Goal: Complete application form

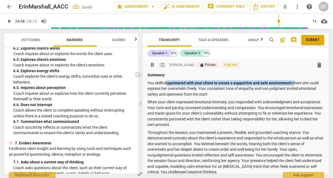
drag, startPoint x: 293, startPoint y: 83, endPoint x: 167, endPoint y: 82, distance: 125.6
click at [167, 82] on p "You skillfully partnered with your client to create a supportive and safe envir…" at bounding box center [235, 88] width 177 height 17
click at [0, 0] on span "format_bold" at bounding box center [0, 0] width 0 height 0
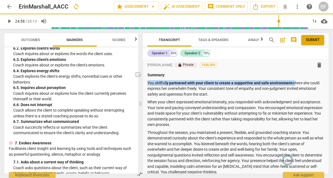
click at [0, 0] on span "format_bold" at bounding box center [0, 0] width 0 height 0
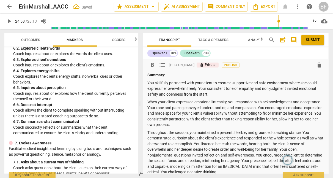
click at [219, 128] on div "Summary: You skillfully partnered with your client to create a supportive and s…" at bounding box center [235, 158] width 177 height 173
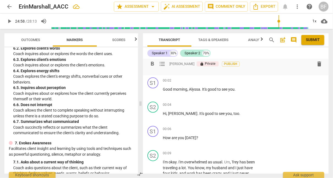
scroll to position [241, 0]
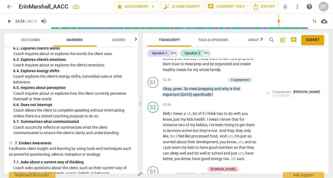
click at [295, 89] on div "3.Agreement [PERSON_NAME] 12:12 [DATE]" at bounding box center [297, 93] width 51 height 9
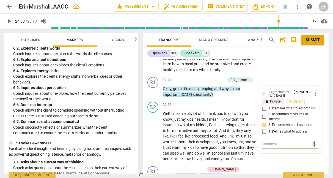
type textarea "I"
type textarea "I'"
type textarea "I"
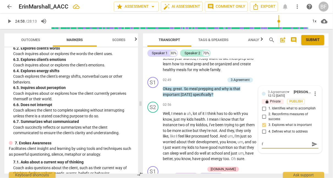
type textarea "I"
type textarea "It"
type textarea "It'"
type textarea "It's"
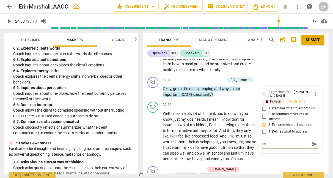
type textarea "It's"
type textarea "It's m"
type textarea "It's"
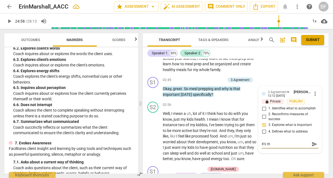
type textarea "It's"
type textarea "It'"
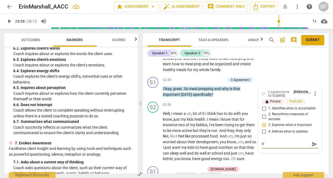
type textarea "It"
type textarea "It i"
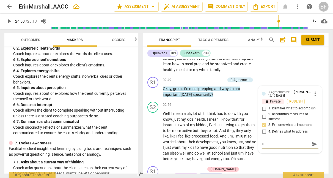
type textarea "It is"
type textarea "It is m"
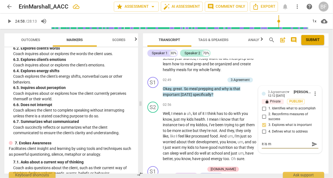
type textarea "It is my"
type textarea "It is [MEDICAL_DATA]"
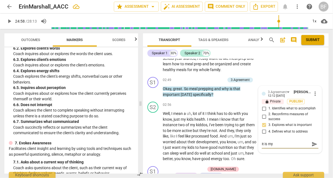
type textarea "It is [MEDICAL_DATA]"
type textarea "It is my ex"
type textarea "It is my exp"
type textarea "It is my expe"
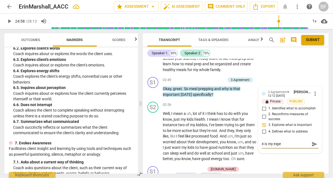
type textarea "It is my exper"
type textarea "It is my experi"
type textarea "It is my experie"
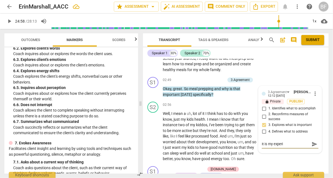
type textarea "It is my experie"
type textarea "It is my experien"
type textarea "It is my experienc"
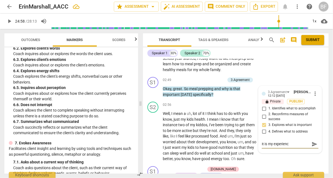
type textarea "It is my experience"
type textarea "It is my experience a"
type textarea "It is my experience as"
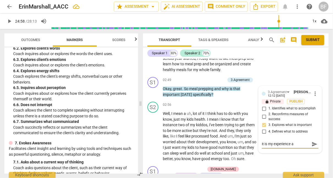
type textarea "It is my experience as"
type textarea "It is my experience as a"
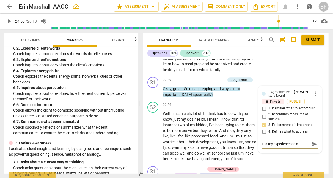
type textarea "It is my experience as a"
type textarea "It is my experience as a c"
type textarea "It is my experience as a co"
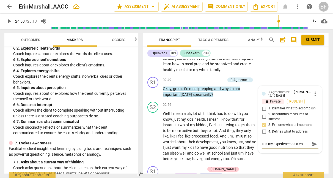
type textarea "It is my experience as a coa"
type textarea "It is my experience as a coac"
type textarea "It is my experience as a coach"
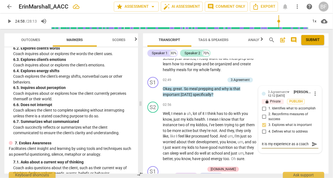
type textarea "It is my experience as a coach"
type textarea "It is my experience as a coach t"
type textarea "It is my experience as a coach th"
type textarea "It is my experience as a coach tha"
type textarea "It is my experience as a coach that"
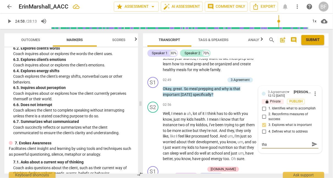
type textarea "It is my experience as a coach that"
type textarea "It is my experience as a coach that t"
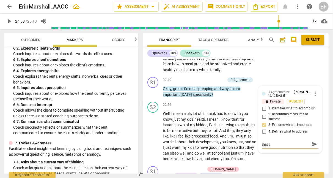
type textarea "It is my experience as a coach that th"
type textarea "It is my experience as a coach that thi"
type textarea "It is my experience as a coach that this"
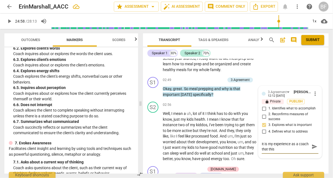
type textarea "It is my experience as a coach that this"
type textarea "It is my experience as a coach that this q"
type textarea "It is my experience as a coach that this qu"
type textarea "It is my experience as a coach that this que"
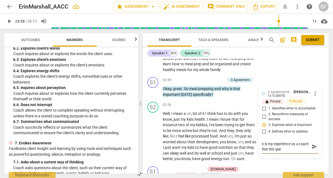
type textarea "It is my experience as a coach that this ques"
type textarea "It is my experience as a coach that this quest"
type textarea "It is my experience as a coach that this questi"
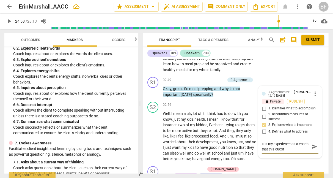
type textarea "It is my experience as a coach that this questi"
type textarea "It is my experience as a coach that this questio"
type textarea "It is my experience as a coach that this question"
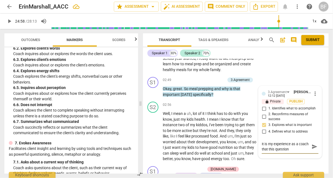
type textarea "It is my experience as a coach that this question i"
type textarea "It is my experience as a coach that this question is"
type textarea "It is my experience as a coach that this question is m"
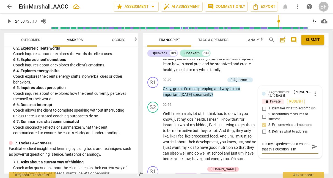
type textarea "It is my experience as a coach that this question is mo"
type textarea "It is my experience as a coach that this question is mor"
type textarea "It is my experience as a coach that this question is more"
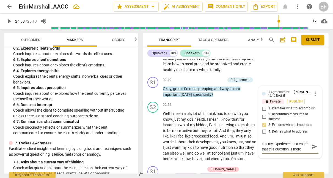
type textarea "It is my experience as a coach that this question is more e"
type textarea "It is my experience as a coach that this question is more ef"
type textarea "It is my experience as a coach that this question is more eff"
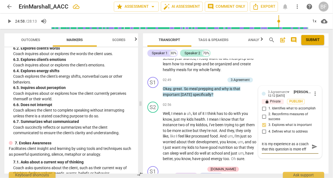
type textarea "It is my experience as a coach that this question is more effe"
type textarea "It is my experience as a coach that this question is more effec"
type textarea "It is my experience as a coach that this question is more effect"
type textarea "It is my experience as a coach that this question is more effecti"
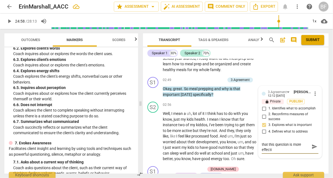
type textarea "It is my experience as a coach that this question is more effectiv"
type textarea "It is my experience as a coach that this question is more effective"
type textarea "It is my experience as a coach that this question is more effective w"
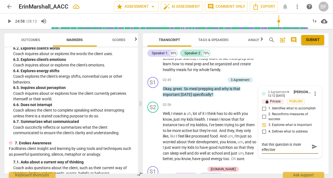
type textarea "It is my experience as a coach that this question is more effective w"
type textarea "It is my experience as a coach that this question is more effective wh"
type textarea "It is my experience as a coach that this question is more effective w"
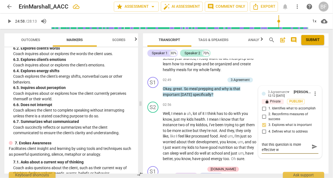
type textarea "It is my experience as a coach that this question is more effective"
click at [281, 141] on textarea "It is my experience as a coach that this question is more effective" at bounding box center [286, 146] width 48 height 10
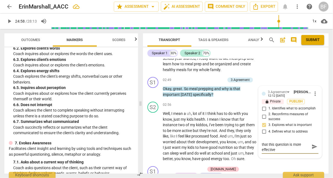
click at [281, 141] on textarea "It is my experience as a coach that this question is more effective" at bounding box center [286, 146] width 48 height 10
type textarea "It is my experience as a coach that tquestion is more effective"
type textarea "It is my experience as a coach that thquestion is more effective"
type textarea "It is my experience as a coach that thequestion is more effective"
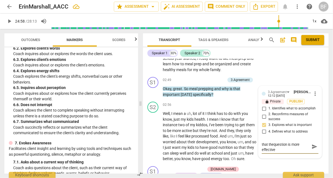
type textarea "It is my experience as a coach that thequestion is more effective"
type textarea "It is my experience as a coach that the question is more effective"
type textarea "It is my experience as a coach that the iquestion is more effective"
type textarea "It is my experience as a coach that the imquestion is more effective"
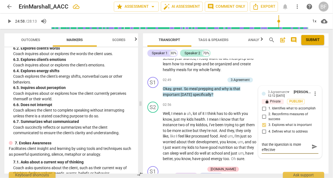
type textarea "It is my experience as a coach that the imquestion is more effective"
type textarea "It is my experience as a coach that the impquestion is more effective"
type textarea "It is my experience as a coach that the impoquestion is more effective"
type textarea "It is my experience as a coach that the imporquestion is more effective"
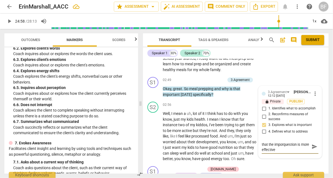
type textarea "It is my experience as a coach that the importquestion is more effective"
type textarea "It is my experience as a coach that the importaquestion is more effective"
type textarea "It is my experience as a coach that the importanquestion is more effective"
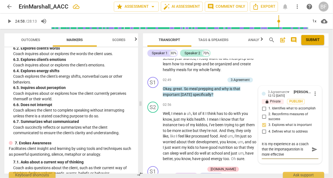
type textarea "It is my experience as a coach that the importanquestion is more effective"
click at [279, 147] on textarea "It is my experience as a coach that the importanquestion is more effective" at bounding box center [286, 149] width 48 height 16
drag, startPoint x: 279, startPoint y: 147, endPoint x: 245, endPoint y: 129, distance: 38.4
click at [245, 129] on div "format_bold format_list_bulleted [PERSON_NAME] lock Private Publish delete Summ…" at bounding box center [236, 116] width 186 height 114
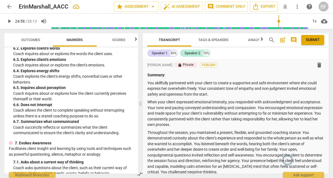
scroll to position [61, 0]
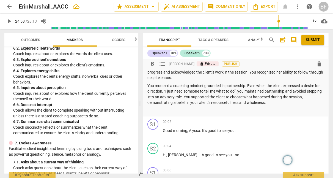
click at [239, 109] on p "To enrich screen reader interactions, please activate Accessibility in Grammarl…" at bounding box center [235, 110] width 177 height 6
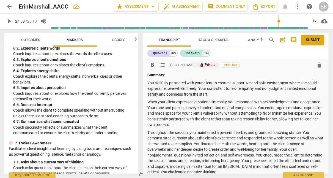
click at [148, 82] on p "You skillfully partnered with your client to create a supportive and safe envir…" at bounding box center [235, 88] width 177 height 17
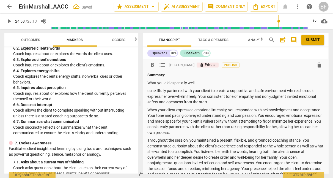
click at [6, 168] on div "ADDCA Combined Markers lock 1. Demonstrates Ethical Practice Understands and co…" at bounding box center [71, 110] width 134 height 126
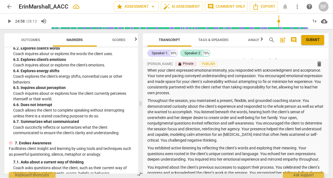
scroll to position [37, 0]
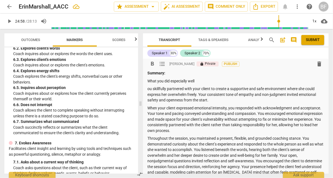
click at [148, 87] on p "ou skillfully partnered with your client to create a supportive and safe enviro…" at bounding box center [235, 94] width 177 height 17
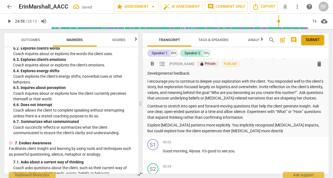
drag, startPoint x: 181, startPoint y: 81, endPoint x: 148, endPoint y: 82, distance: 33.0
drag, startPoint x: 148, startPoint y: 82, endPoint x: 236, endPoint y: 80, distance: 88.8
click at [236, 80] on p "I encourage you to continue to deepen your exploration with the client. You res…" at bounding box center [235, 89] width 177 height 23
click at [182, 80] on p "I encourage you to continue to deepen your exploration with the client. You res…" at bounding box center [235, 89] width 177 height 23
click at [233, 81] on p "Continue to deepen your exploration with the client. You responded well to the …" at bounding box center [235, 89] width 177 height 23
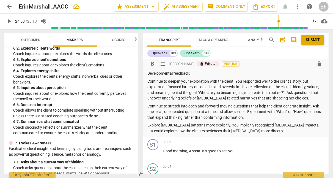
click at [209, 82] on p "Continue to deepen your exploration with the client. You responded well to the …" at bounding box center [235, 89] width 177 height 23
click at [233, 81] on p "Continue to deepen your exploration with the client. You responded well to the …" at bounding box center [235, 89] width 177 height 23
click at [208, 81] on p "Continue to deepen your exploration with the client. You responded well to the …" at bounding box center [235, 89] width 177 height 23
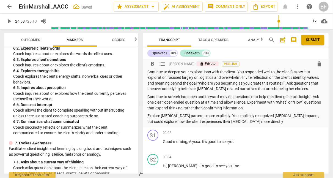
click at [153, 77] on p "Continue to deepen your explorations with the client. You responded well to the…" at bounding box center [235, 80] width 177 height 23
click at [197, 89] on p "Continue to deepen your explorations with the client. You responded well to the…" at bounding box center [235, 80] width 177 height 23
click at [242, 122] on p "Explore [MEDICAL_DATA] patterns more explicitly. You implicitly recognized [MED…" at bounding box center [235, 118] width 177 height 11
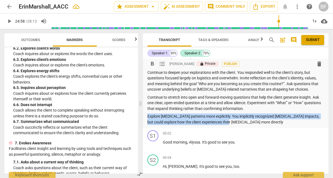
drag, startPoint x: 242, startPoint y: 122, endPoint x: 145, endPoint y: 115, distance: 98.1
click at [144, 114] on div "Outcomes Markers Scores ADDCA Combined Markers lock 1. Demonstrates Ethical Pra…" at bounding box center [166, 103] width 333 height 149
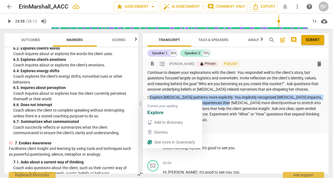
click at [150, 96] on p "CExplore [MEDICAL_DATA] patterns more explicitly. You implicitly recognized [ME…" at bounding box center [235, 108] width 177 height 28
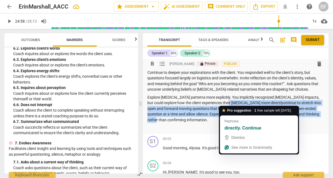
drag, startPoint x: 236, startPoint y: 101, endPoint x: 234, endPoint y: 121, distance: 19.4
click at [234, 5] on html "arrow_back ErinMarshall_AACC star Assessment arrow_drop_down auto_fix_high AI A…" at bounding box center [166, 2] width 333 height 5
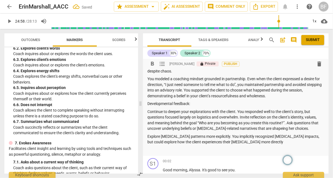
click at [200, 103] on p "Developmental feedback:" at bounding box center [235, 104] width 177 height 6
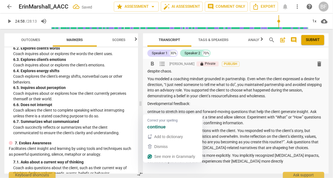
click at [148, 112] on p "ontinue to stretch into open and forward-moving questions that help the client …" at bounding box center [235, 117] width 177 height 17
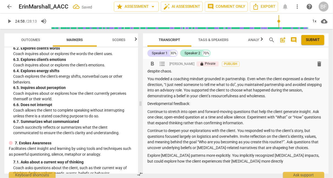
click at [161, 117] on p "Continue to stretch into open and forward-moving questions that help the client…" at bounding box center [235, 117] width 177 height 17
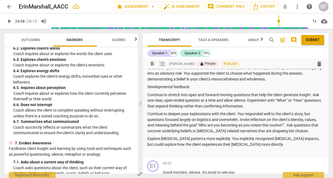
click at [188, 95] on p "Continue to stretch into open and forward-moving questions that help the client…" at bounding box center [235, 100] width 177 height 17
click at [232, 110] on div "Summary: What you did especially well You skillfully partnered with your client…" at bounding box center [235, 31] width 177 height 246
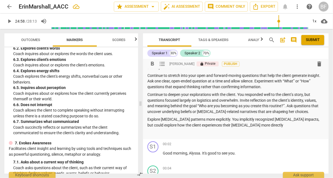
click at [201, 97] on p "Continue to deepen your explorations with the client. You responded well to the…" at bounding box center [235, 103] width 177 height 23
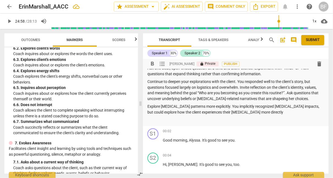
click at [238, 97] on p "Continue to deepen your explorations with the client. You responded well to the…" at bounding box center [235, 90] width 177 height 23
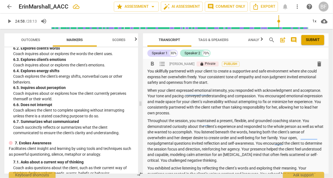
click at [148, 90] on p "When your client expressed emotional intensity, you responded with acknowledgme…" at bounding box center [235, 101] width 177 height 28
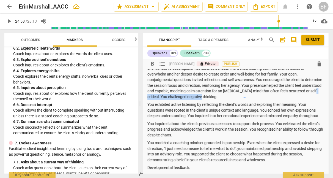
drag, startPoint x: 224, startPoint y: 96, endPoint x: 160, endPoint y: 95, distance: 64.3
click at [160, 95] on p "Throughout the session, you maintained a present, flexible, and grounded coachi…" at bounding box center [235, 76] width 177 height 45
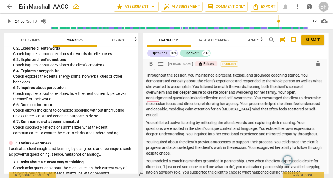
click at [259, 103] on p "Throughout the session, you maintained a present, flexible, and grounded coachi…" at bounding box center [234, 94] width 177 height 45
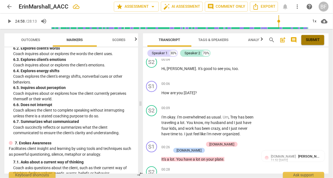
click at [313, 39] on span "Submit" at bounding box center [313, 39] width 14 height 5
click at [9, 9] on span "arrow_back" at bounding box center [9, 6] width 7 height 7
